Goal: Transaction & Acquisition: Purchase product/service

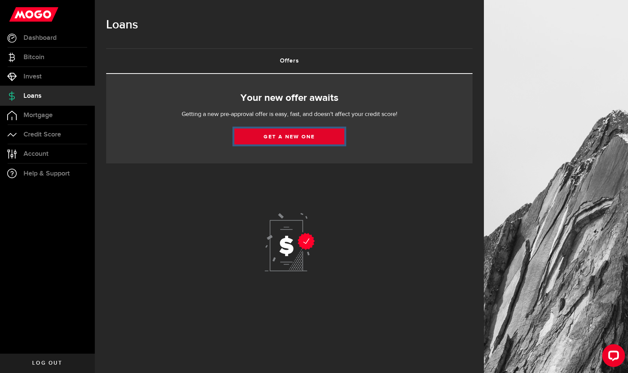
click at [273, 133] on link "Get a new one" at bounding box center [290, 137] width 110 height 16
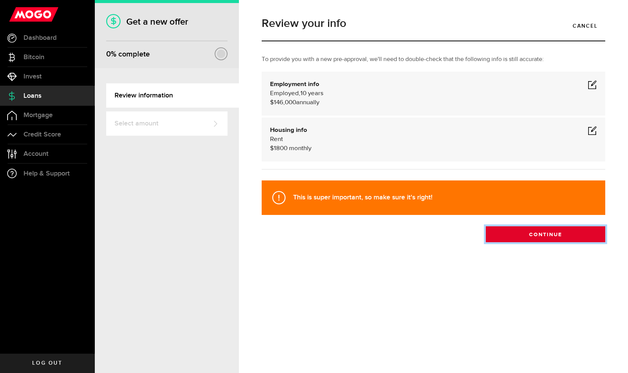
click at [550, 234] on button "Continue" at bounding box center [546, 235] width 120 height 16
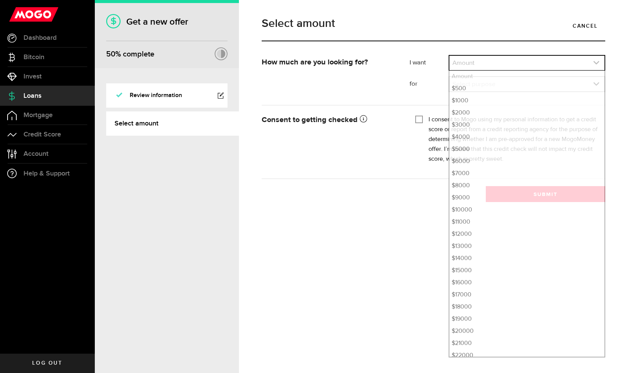
click at [594, 61] on icon "expand select" at bounding box center [597, 63] width 6 height 6
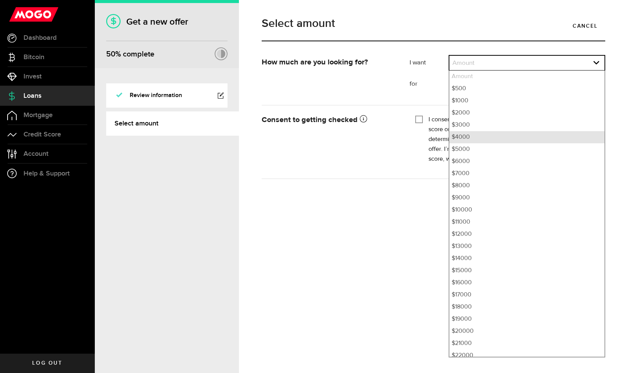
click at [482, 132] on li "$4000" at bounding box center [527, 137] width 155 height 12
select select "4000"
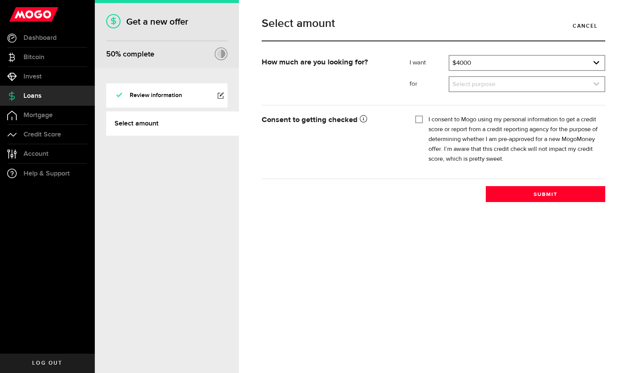
click at [585, 82] on link "expand select" at bounding box center [527, 84] width 155 height 14
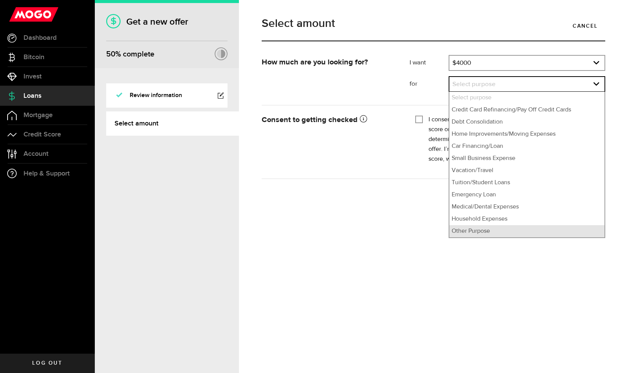
click at [474, 234] on li "Other Purpose" at bounding box center [527, 231] width 155 height 12
select select "Other Purpose"
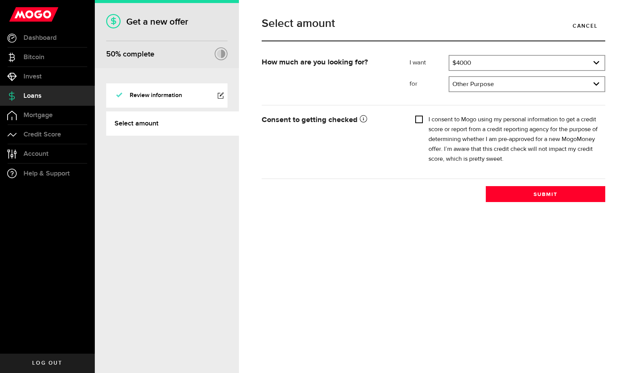
click at [420, 118] on input "I consent to Mogo using my personal information to get a credit score or report…" at bounding box center [420, 119] width 8 height 8
checkbox input "true"
click at [563, 194] on button "Submit" at bounding box center [546, 194] width 120 height 16
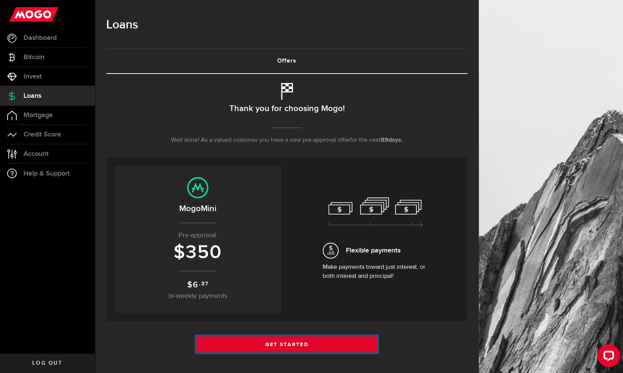
click at [274, 340] on link "Get Started" at bounding box center [287, 345] width 181 height 16
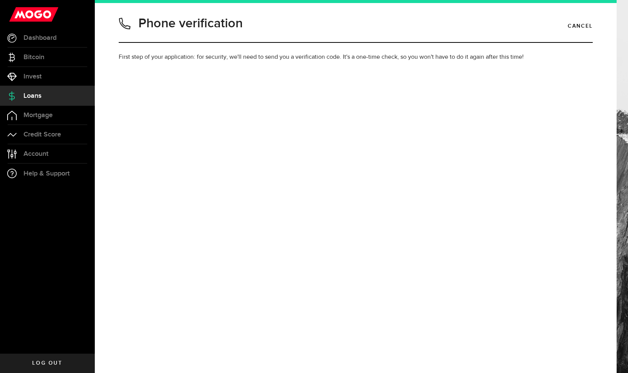
type input "7808190091"
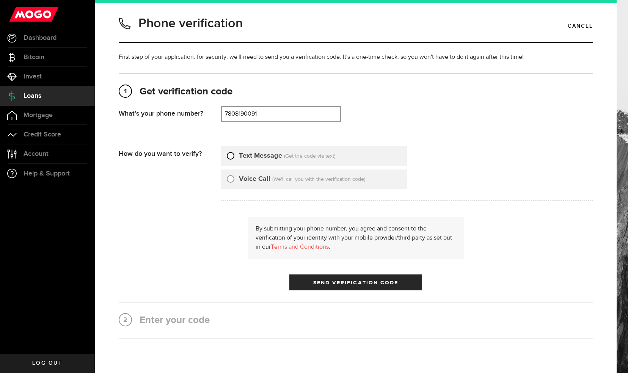
click at [229, 156] on input "Text Message" at bounding box center [231, 155] width 8 height 8
radio input "true"
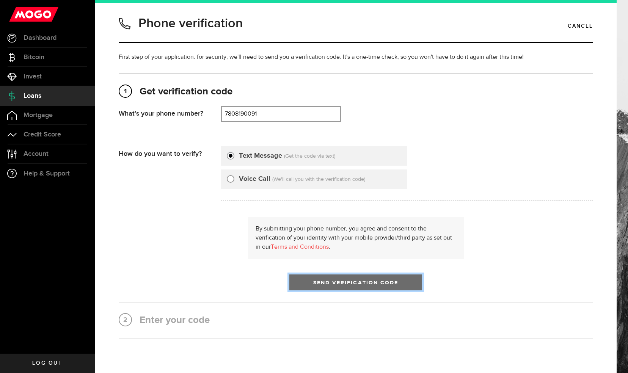
click at [320, 281] on span "Send Verification Code" at bounding box center [355, 282] width 85 height 5
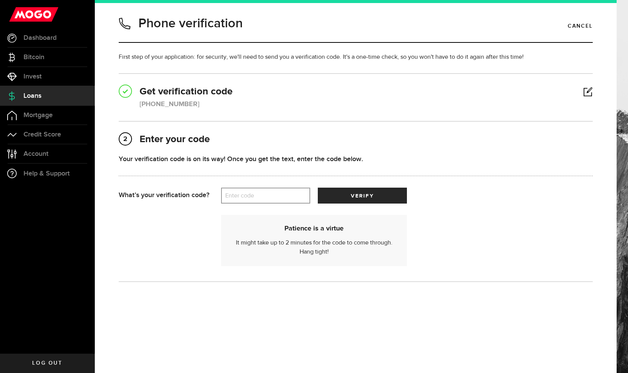
click at [235, 196] on label "Enter code" at bounding box center [265, 196] width 89 height 16
click at [235, 196] on input "Enter code" at bounding box center [265, 196] width 89 height 16
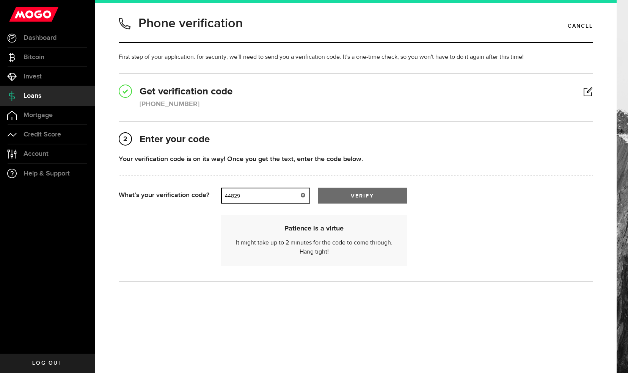
type input "44829"
click at [380, 193] on button "verify" at bounding box center [362, 196] width 89 height 16
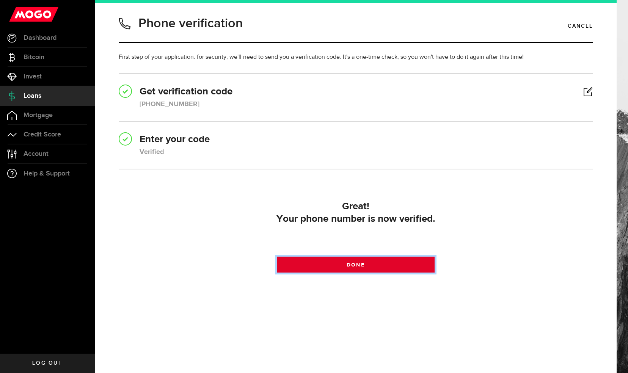
click at [359, 263] on span at bounding box center [355, 266] width 9 height 9
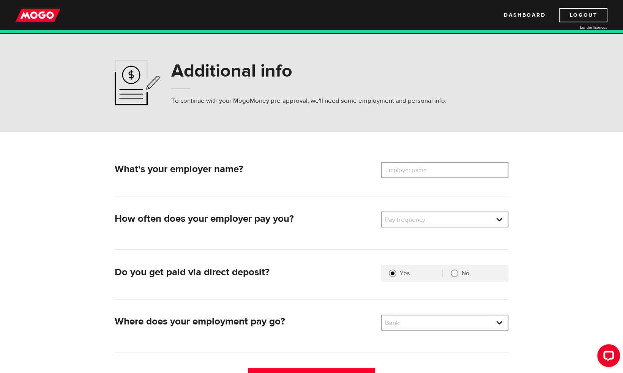
click at [414, 170] on label "Employer name" at bounding box center [411, 170] width 61 height 16
click at [414, 170] on input "Employer name" at bounding box center [444, 170] width 127 height 16
type input "Enoch Cree Nation"
click at [498, 218] on link at bounding box center [445, 220] width 126 height 14
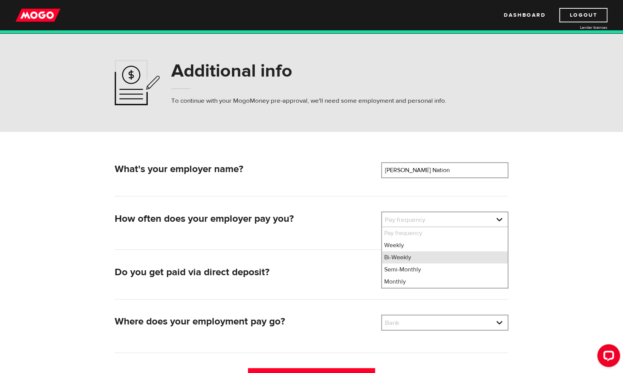
click at [409, 255] on li "Bi-Weekly" at bounding box center [445, 258] width 126 height 12
select select "2"
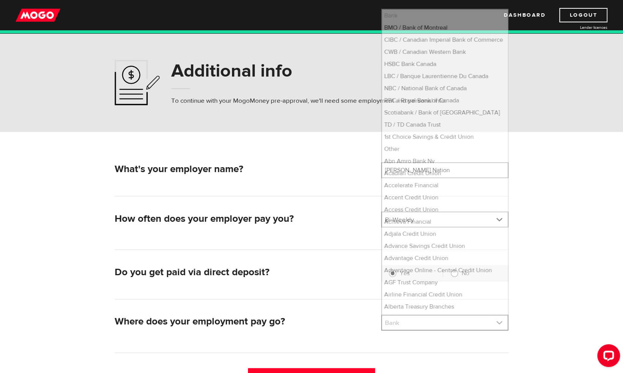
click at [479, 324] on link at bounding box center [445, 323] width 126 height 14
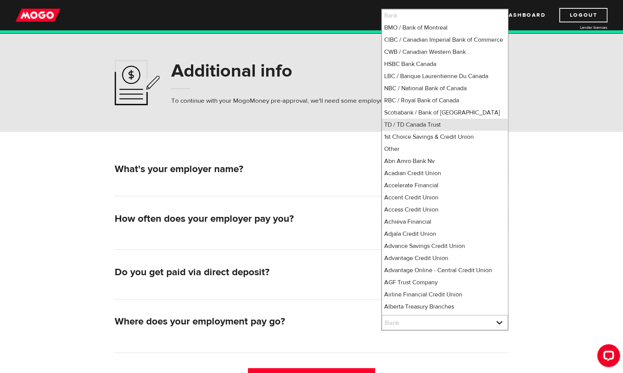
click at [431, 130] on li "TD / TD Canada Trust" at bounding box center [445, 125] width 126 height 12
select select "9"
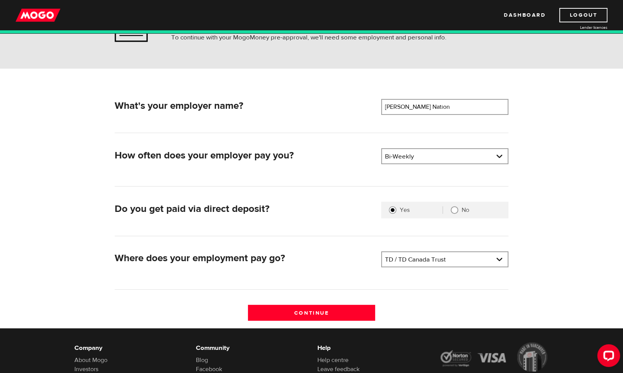
scroll to position [76, 0]
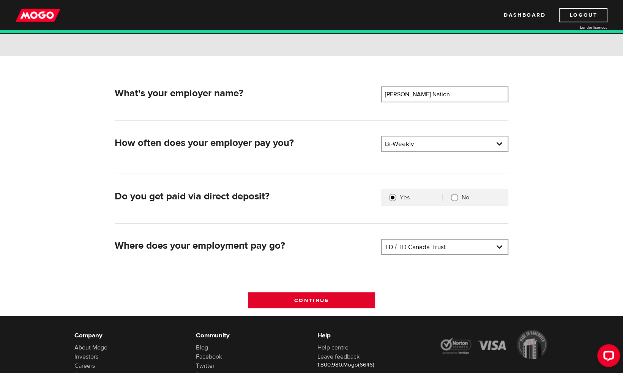
click at [309, 298] on input "Continue" at bounding box center [311, 301] width 127 height 16
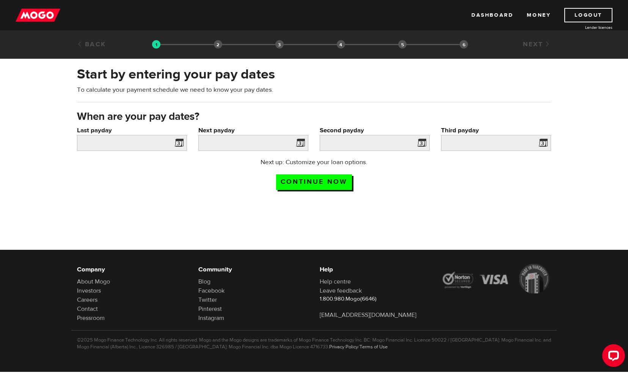
click at [176, 141] on span at bounding box center [177, 144] width 11 height 12
click at [178, 141] on span at bounding box center [177, 144] width 11 height 12
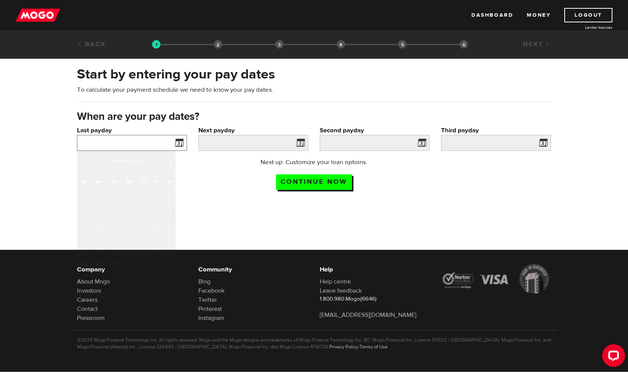
click at [137, 141] on input "Last payday" at bounding box center [132, 143] width 110 height 16
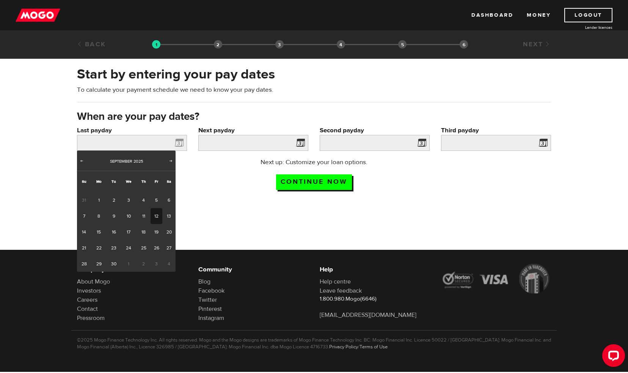
click at [152, 213] on link "12" at bounding box center [157, 216] width 12 height 16
type input "2025/09/12"
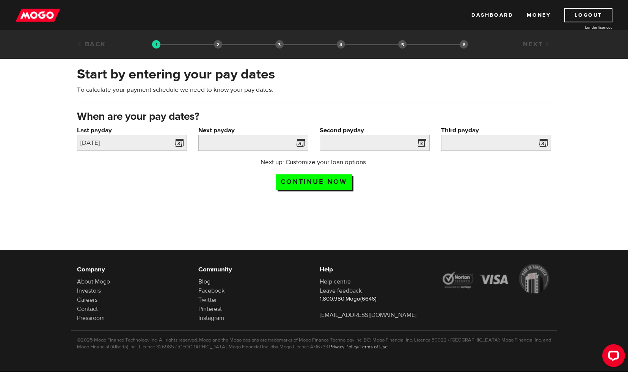
click at [302, 141] on span at bounding box center [298, 144] width 11 height 12
click at [298, 142] on span at bounding box center [298, 144] width 11 height 12
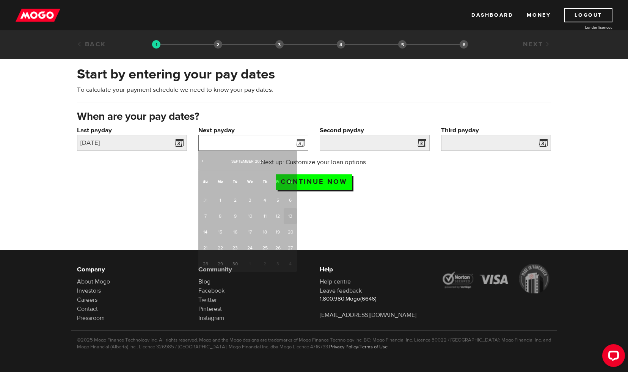
click at [289, 141] on input "Next payday" at bounding box center [253, 143] width 110 height 16
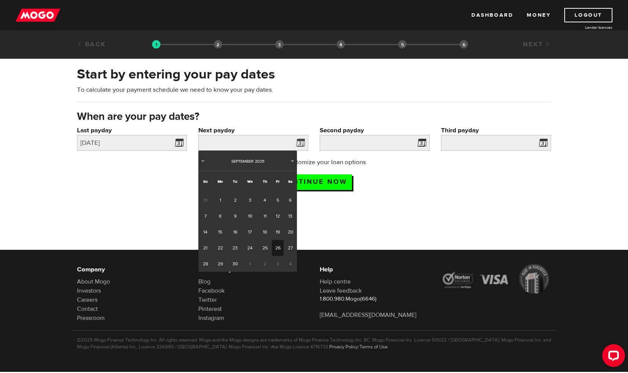
click at [278, 249] on link "26" at bounding box center [278, 248] width 12 height 16
type input "2025/09/26"
type input "2025/10/10"
type input "2025/10/24"
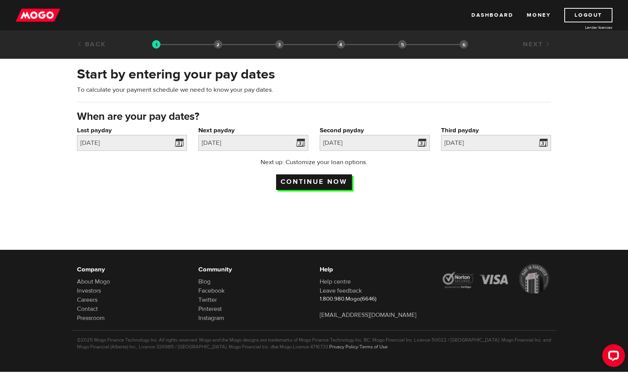
click at [336, 180] on input "Continue now" at bounding box center [314, 183] width 76 height 16
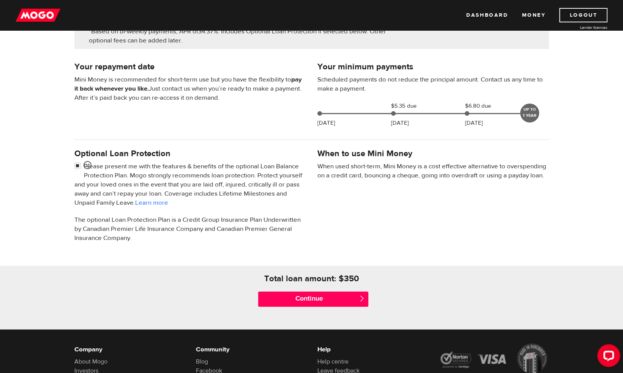
scroll to position [152, 0]
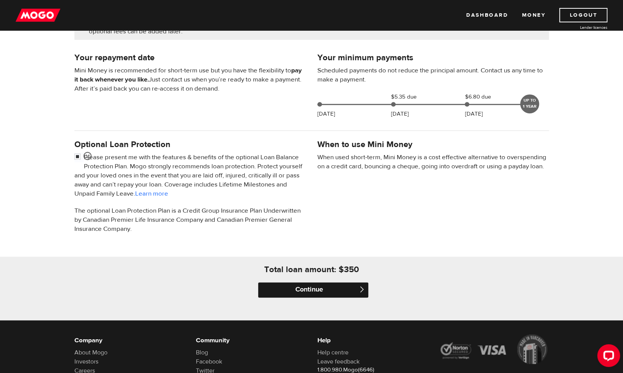
click at [315, 285] on input "Continue" at bounding box center [313, 290] width 110 height 15
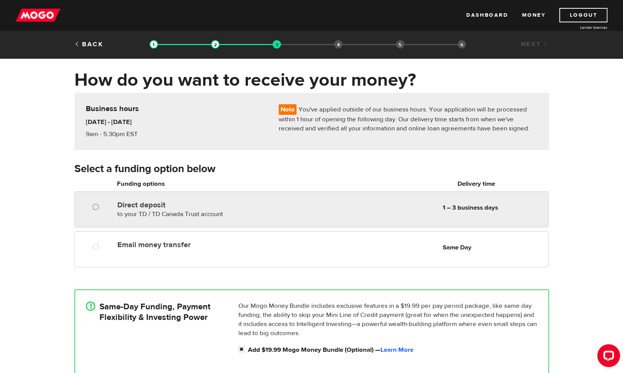
radio input "true"
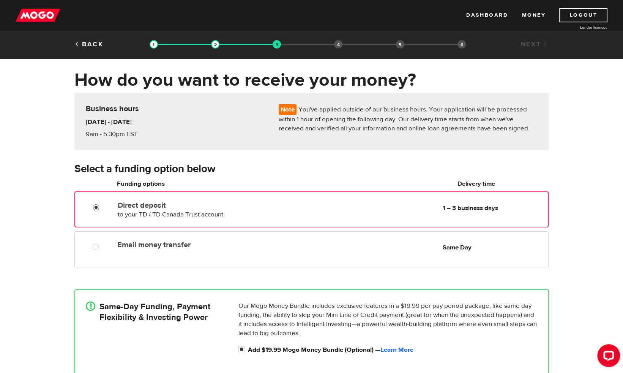
click at [97, 206] on input "Direct deposit" at bounding box center [97, 208] width 9 height 9
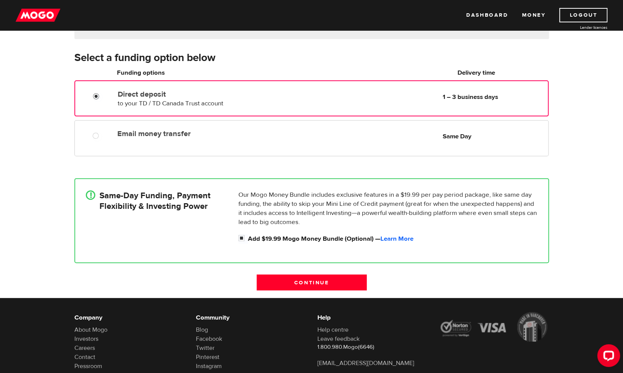
scroll to position [114, 0]
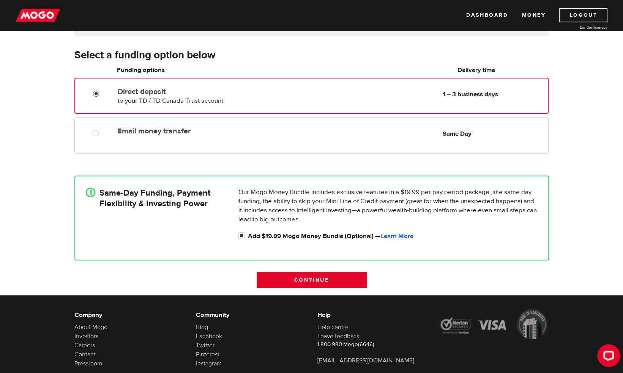
click at [310, 275] on input "Continue" at bounding box center [312, 280] width 110 height 16
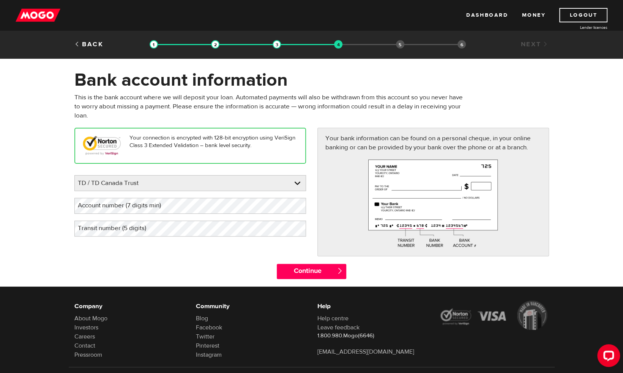
click at [169, 205] on label "Account number (7 digits min)" at bounding box center [125, 206] width 102 height 16
click at [103, 228] on label "Transit number (5 digits)" at bounding box center [117, 229] width 87 height 16
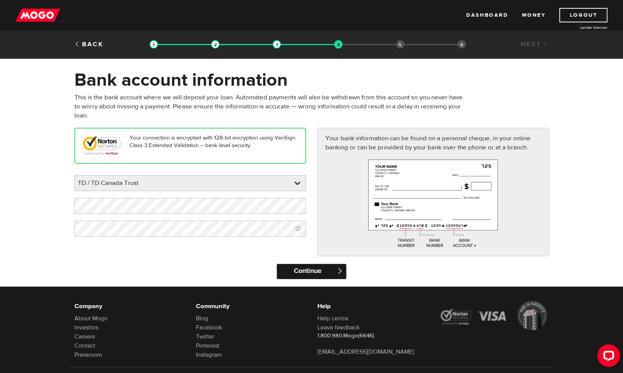
click at [303, 269] on input "Continue" at bounding box center [311, 271] width 69 height 15
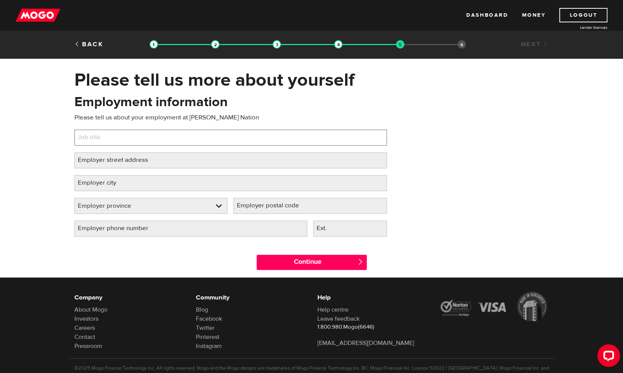
click at [120, 135] on input "Job title" at bounding box center [230, 138] width 312 height 16
type input "Senior Taxation and Utility Manager"
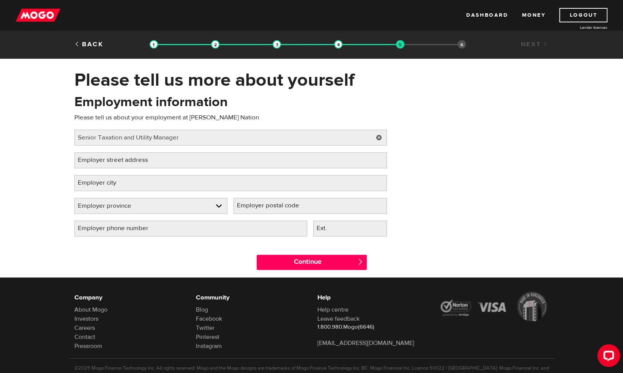
click at [94, 160] on label "Employer street address" at bounding box center [118, 161] width 89 height 16
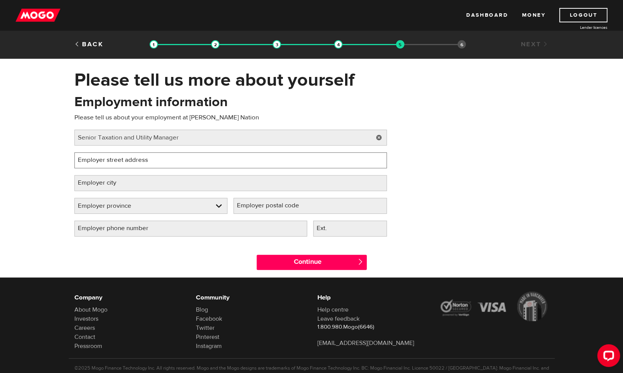
click at [94, 160] on input "Employer street address" at bounding box center [230, 161] width 312 height 16
type input "Box 29"
click at [87, 187] on label "Employer city" at bounding box center [102, 183] width 57 height 16
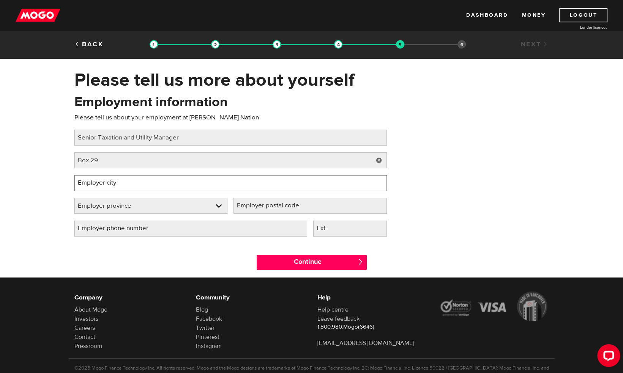
click at [87, 187] on input "Employer city" at bounding box center [230, 183] width 312 height 16
type input "Enoch"
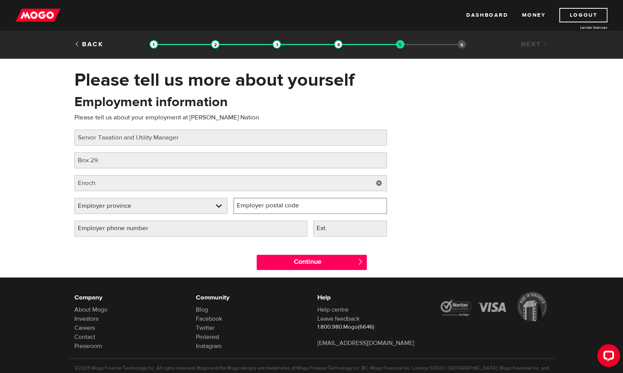
type input "T7X3Y3"
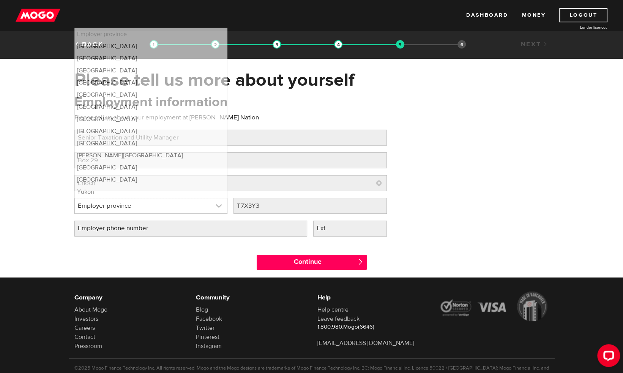
click at [145, 206] on link at bounding box center [151, 205] width 153 height 15
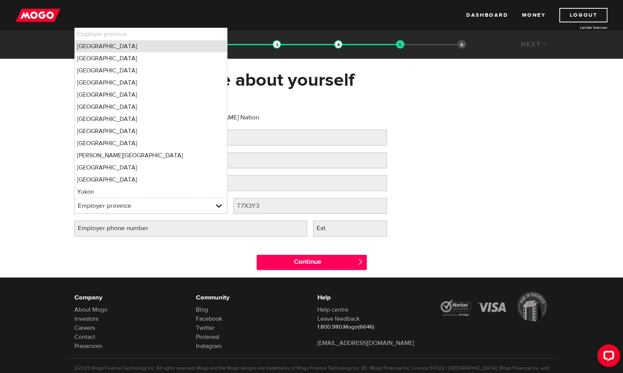
click at [148, 47] on li "Alberta" at bounding box center [151, 46] width 153 height 12
select select "AB"
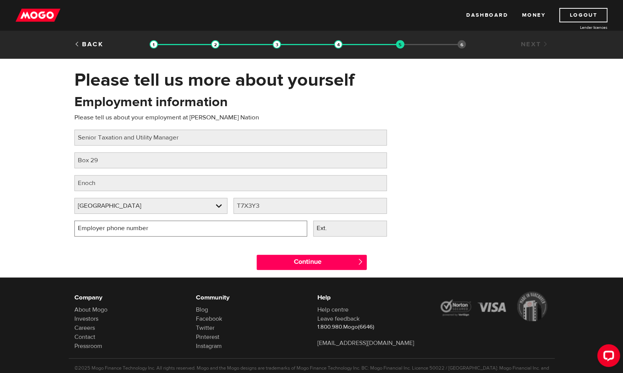
click at [200, 229] on input "Employer phone number" at bounding box center [190, 229] width 233 height 16
type input "(780) 470-4505"
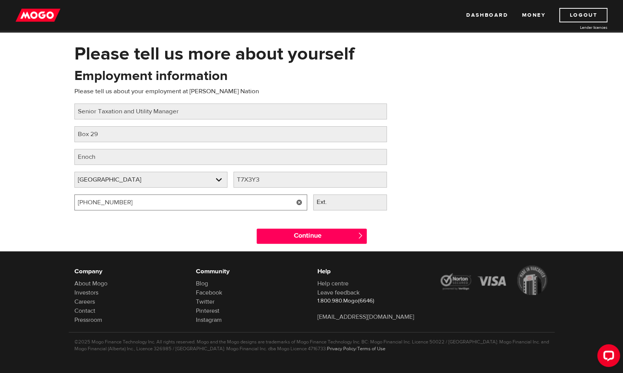
scroll to position [27, 0]
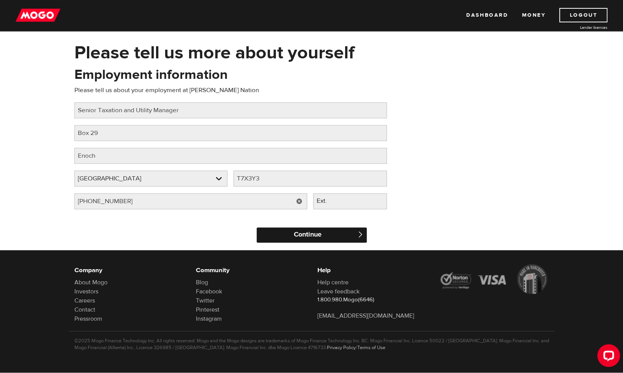
click at [289, 232] on input "Continue" at bounding box center [312, 235] width 110 height 15
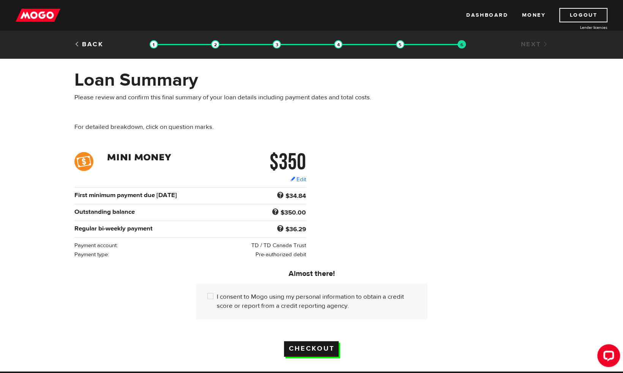
click at [308, 342] on input "Checkout" at bounding box center [311, 350] width 55 height 16
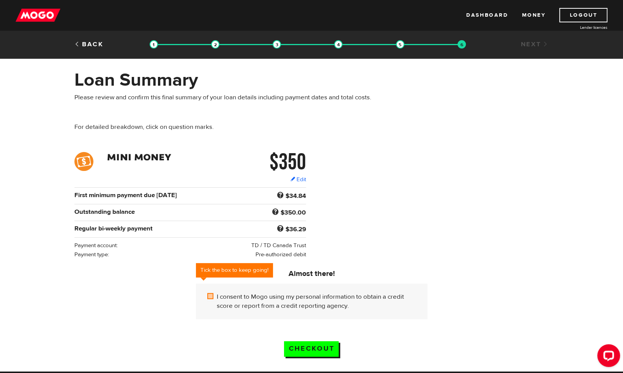
click at [210, 295] on input "I consent to Mogo using my personal information to obtain a credit score or rep…" at bounding box center [211, 297] width 9 height 9
checkbox input "true"
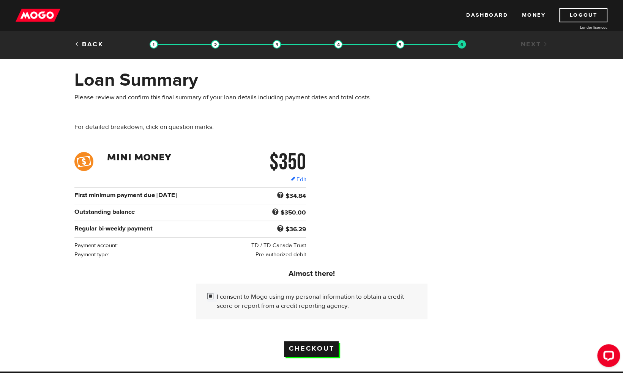
click at [304, 345] on input "Checkout" at bounding box center [311, 350] width 55 height 16
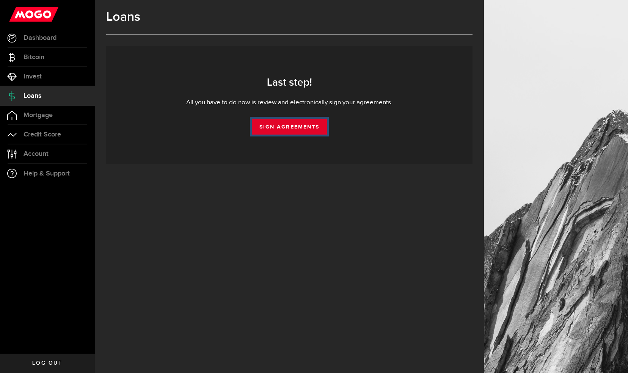
click at [287, 126] on link "Sign Agreements" at bounding box center [289, 127] width 75 height 16
